Goal: Task Accomplishment & Management: Complete application form

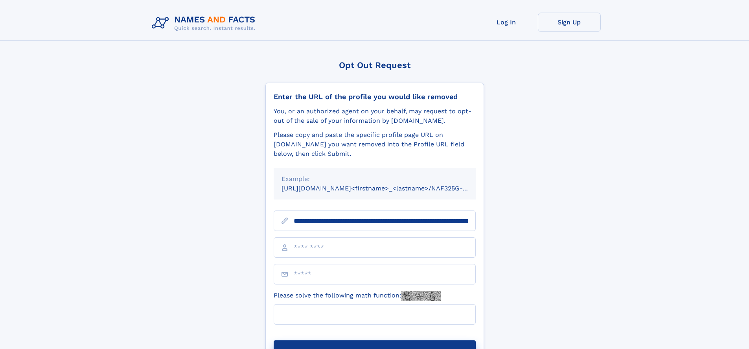
scroll to position [0, 84]
type input "**********"
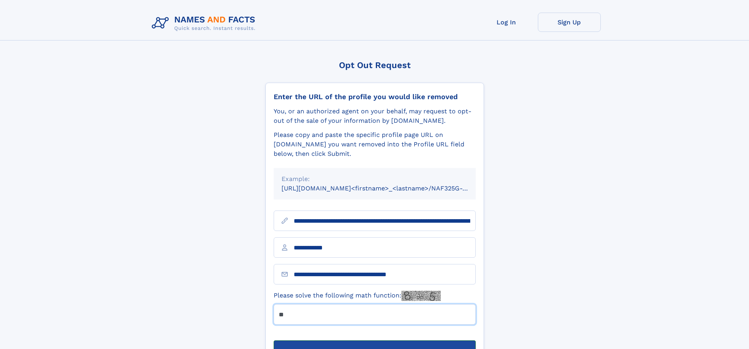
type input "**"
click at [374, 340] on button "Submit Opt Out Request" at bounding box center [375, 352] width 202 height 25
